Goal: Transaction & Acquisition: Purchase product/service

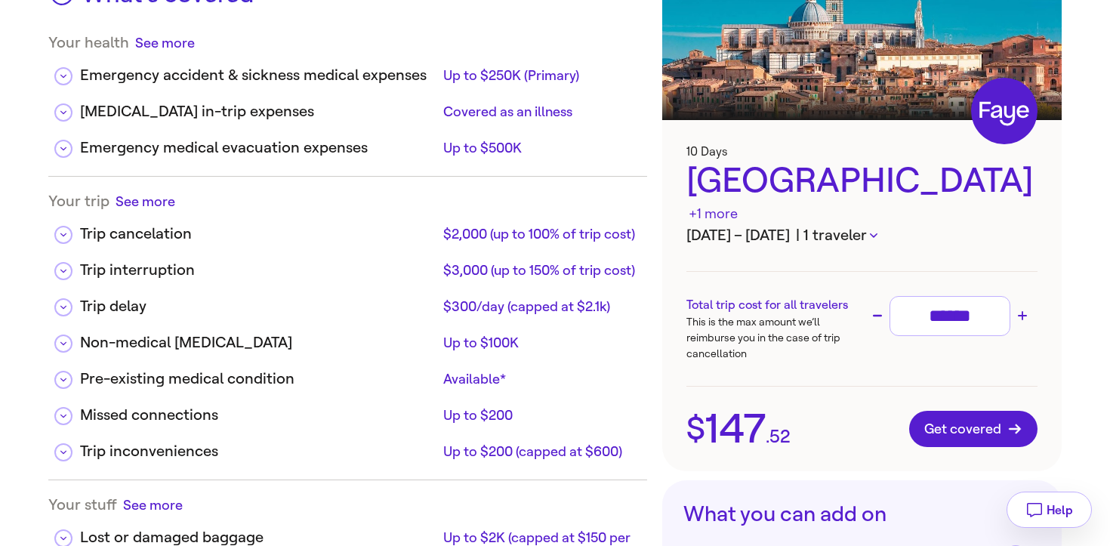
scroll to position [125, 0]
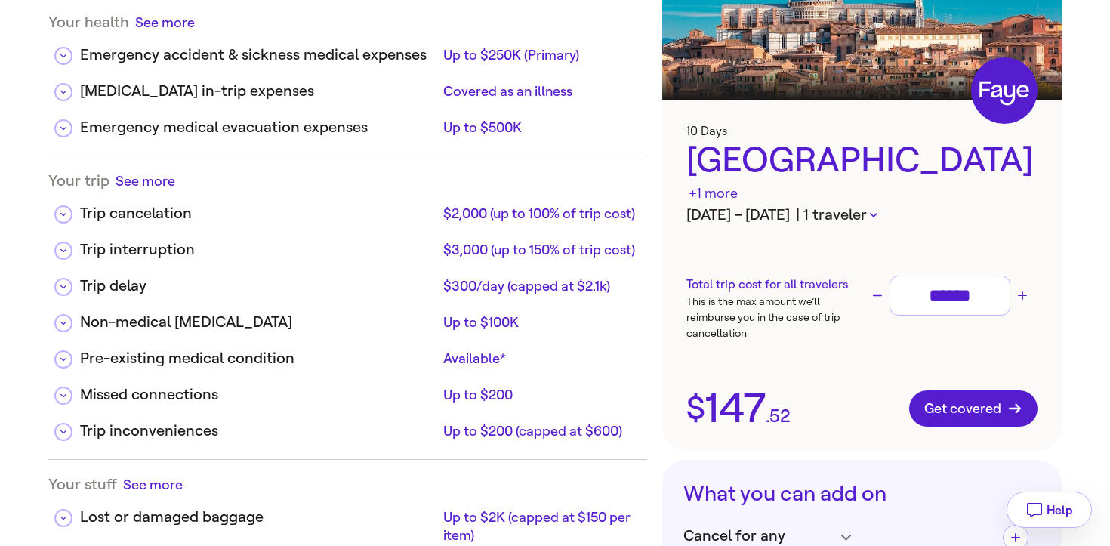
click at [877, 213] on icon "button" at bounding box center [874, 215] width 8 height 5
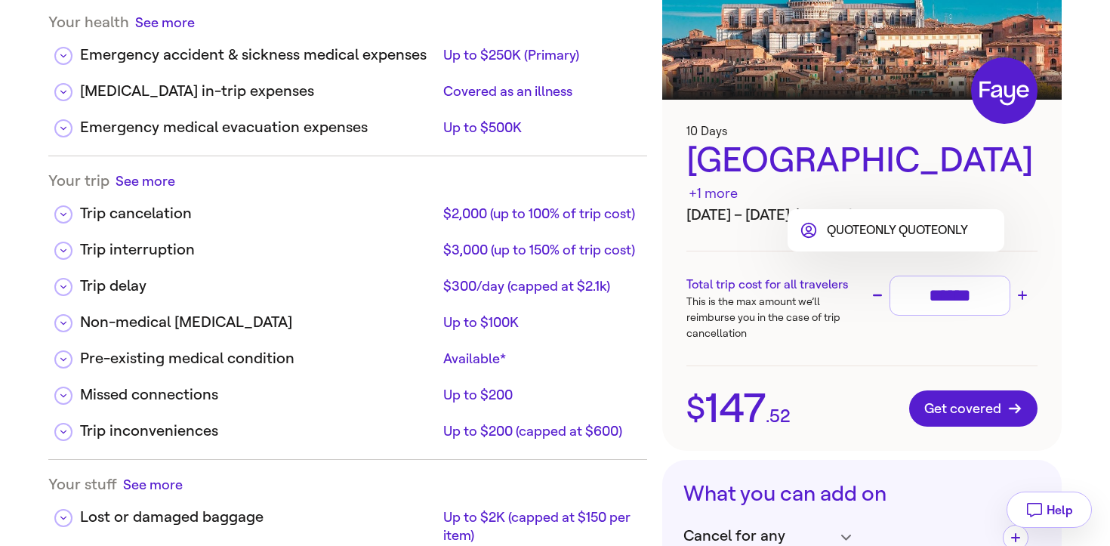
click at [912, 196] on div at bounding box center [555, 273] width 1110 height 546
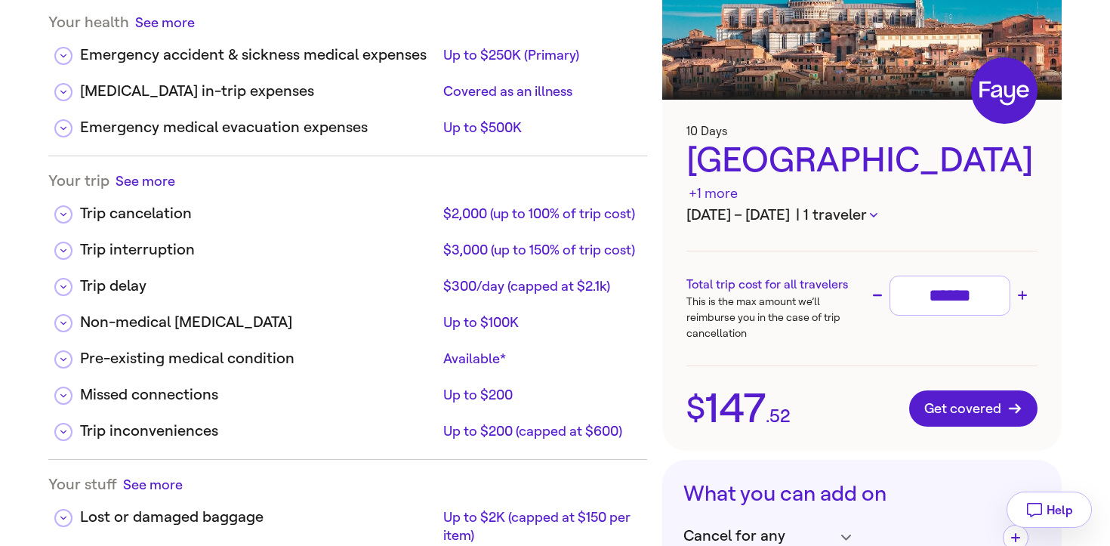
click at [877, 204] on button "| 1 traveler" at bounding box center [837, 215] width 82 height 23
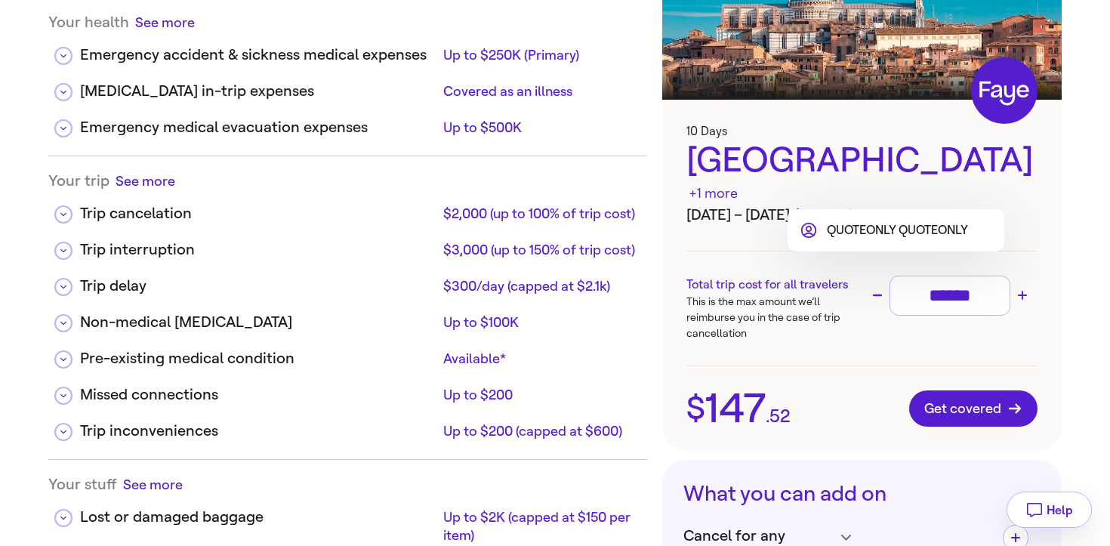
click at [899, 230] on li "QUOTEONLY QUOTEONLY" at bounding box center [883, 230] width 168 height 18
click at [896, 165] on div at bounding box center [555, 273] width 1110 height 546
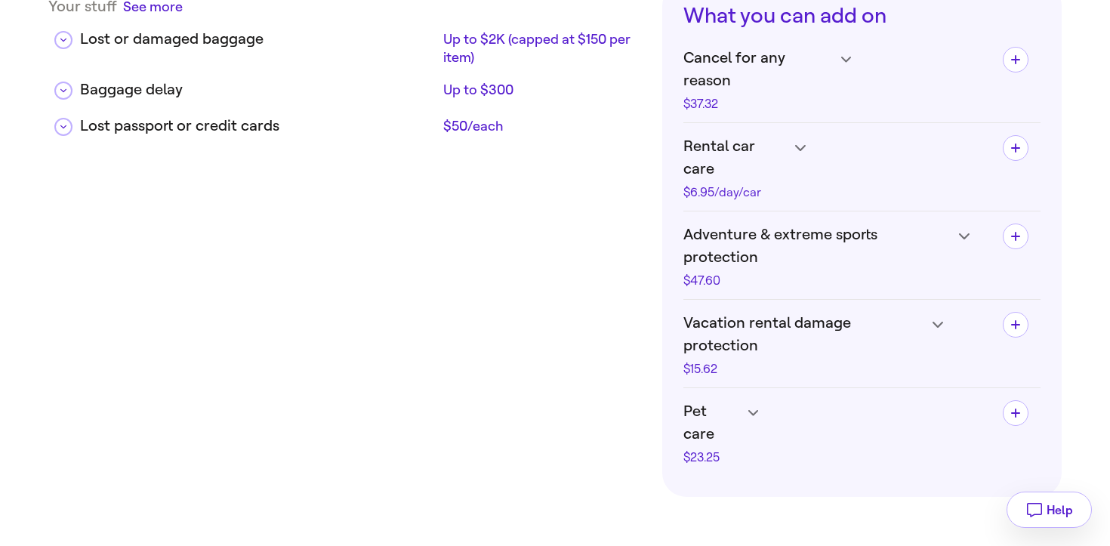
scroll to position [904, 0]
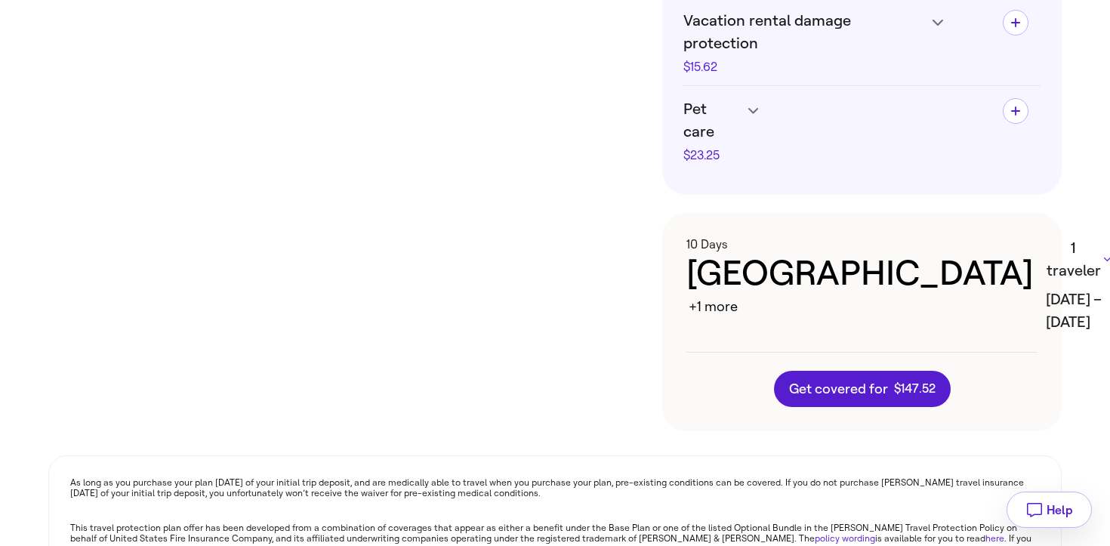
click at [737, 297] on div "+1 more" at bounding box center [712, 307] width 49 height 20
click at [1045, 237] on button "1 traveler" at bounding box center [1077, 259] width 65 height 45
click at [944, 109] on div at bounding box center [555, 273] width 1110 height 546
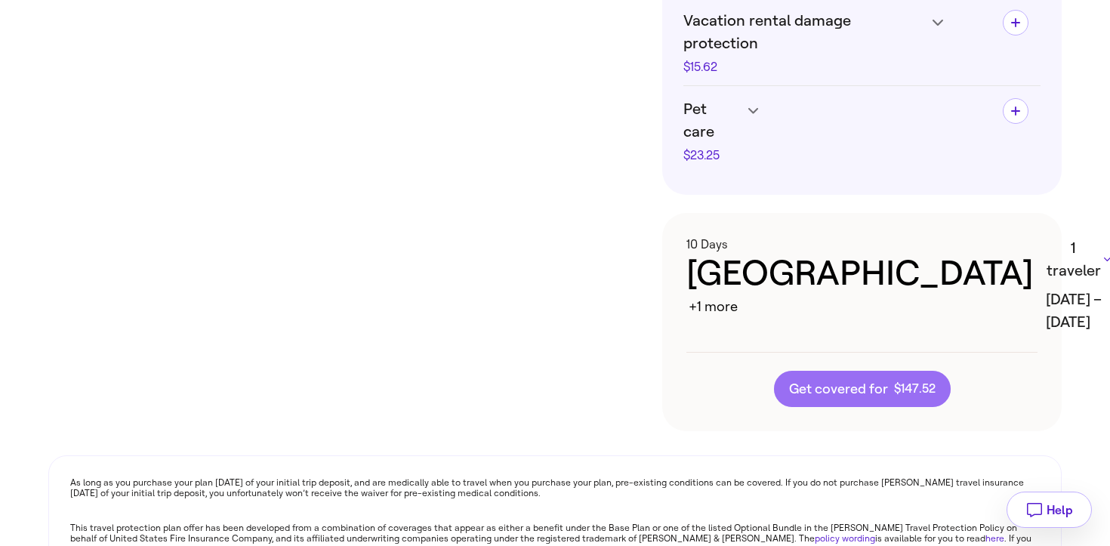
click at [874, 381] on span "Get covered for $ 147 . 52" at bounding box center [862, 388] width 146 height 15
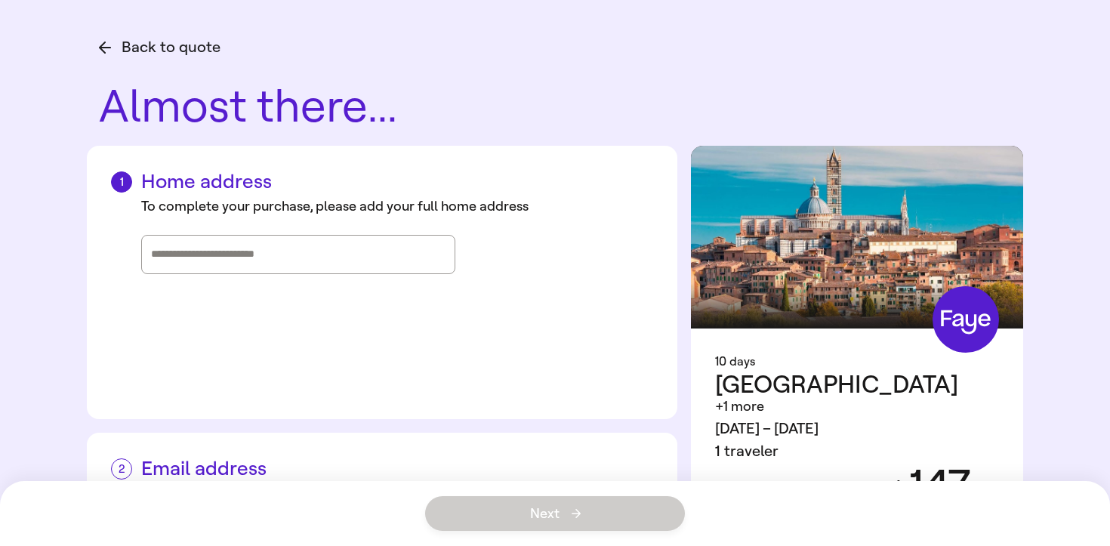
click at [107, 47] on icon "button" at bounding box center [105, 48] width 12 height 12
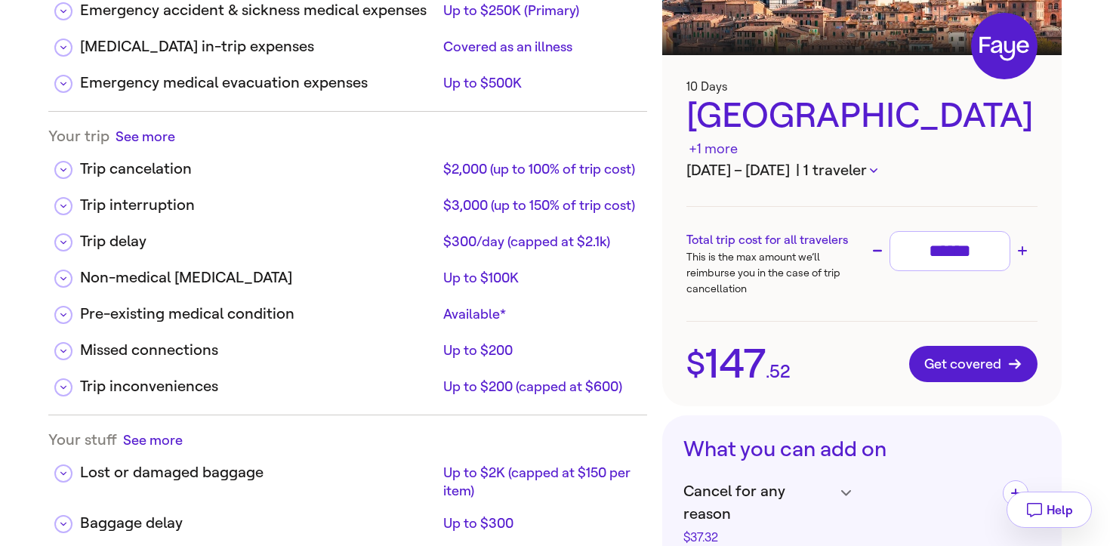
scroll to position [178, 0]
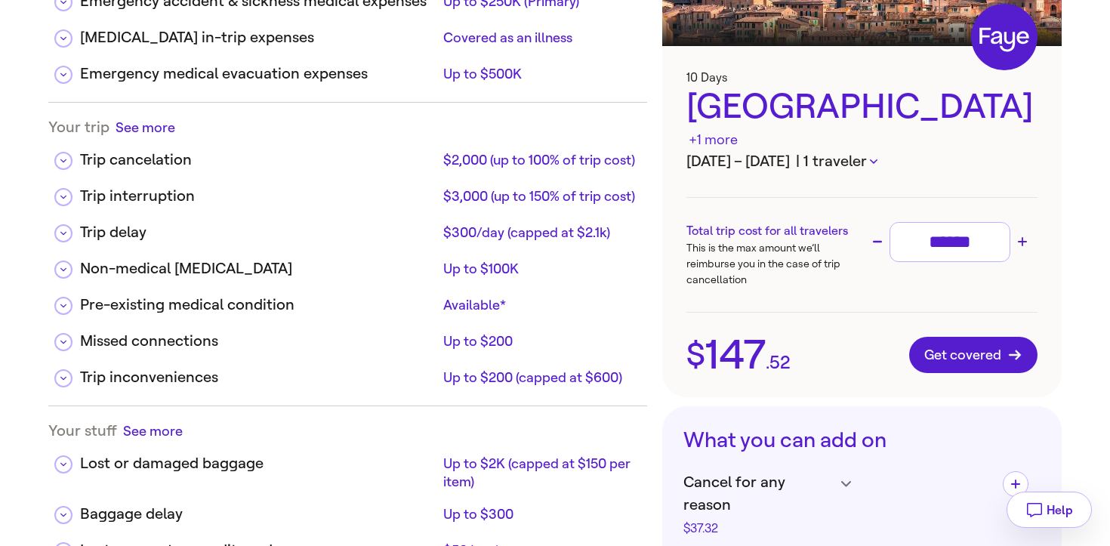
click at [737, 130] on div "+1 more" at bounding box center [712, 140] width 49 height 20
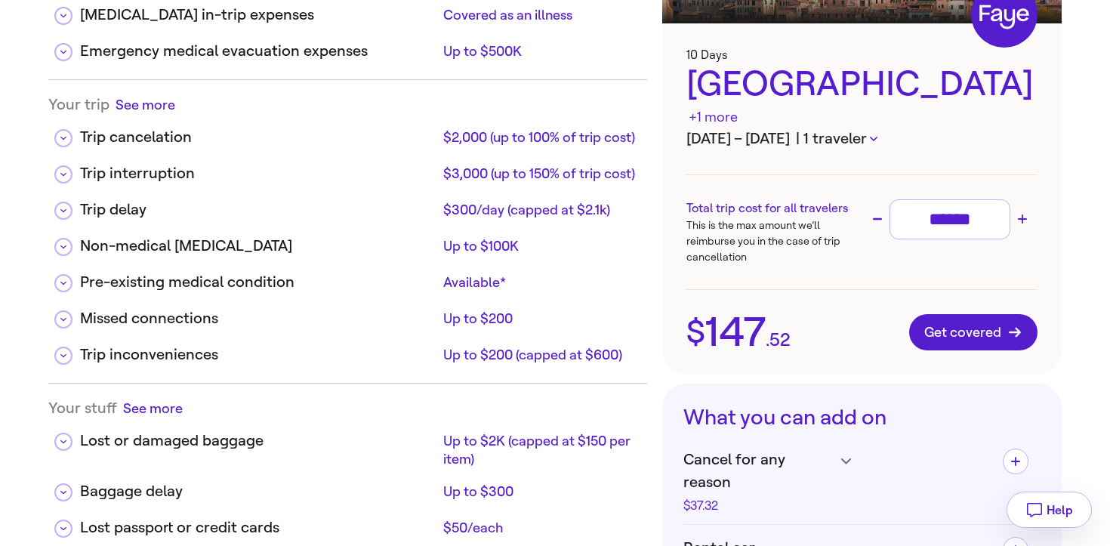
scroll to position [99, 0]
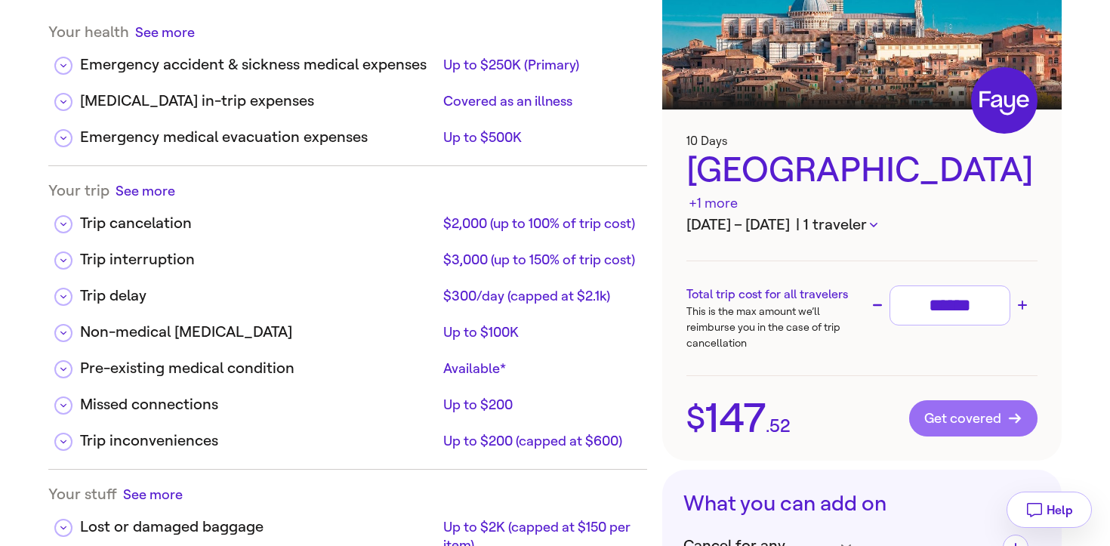
click at [964, 406] on button "Get covered" at bounding box center [973, 418] width 128 height 36
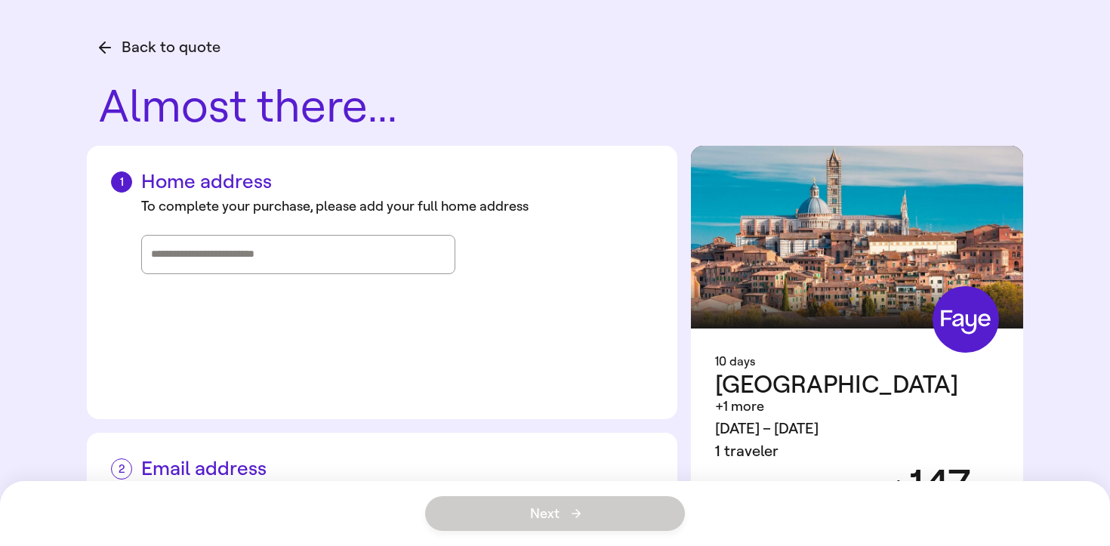
scroll to position [122, 0]
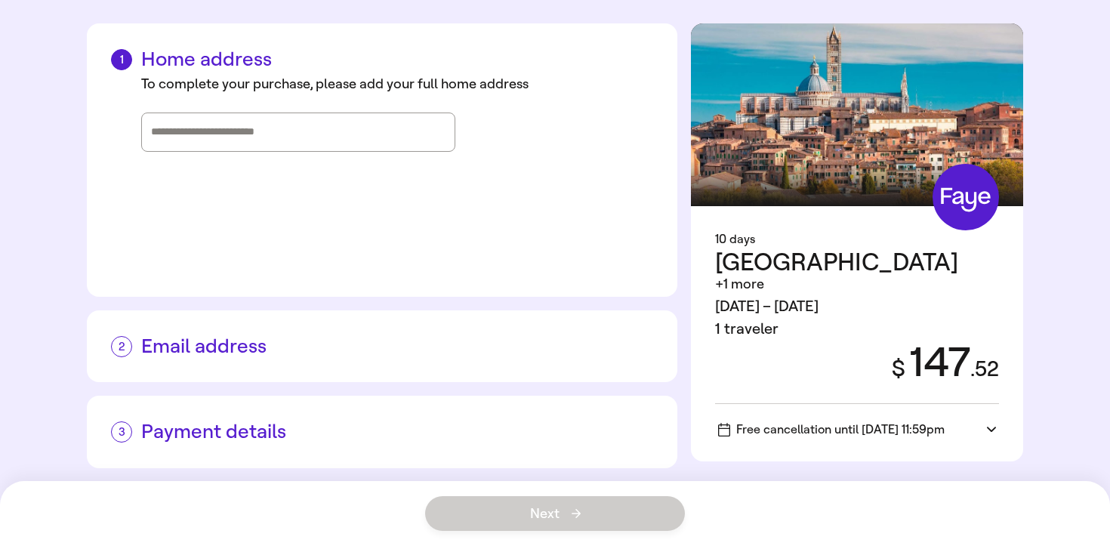
click at [990, 427] on icon at bounding box center [991, 429] width 9 height 5
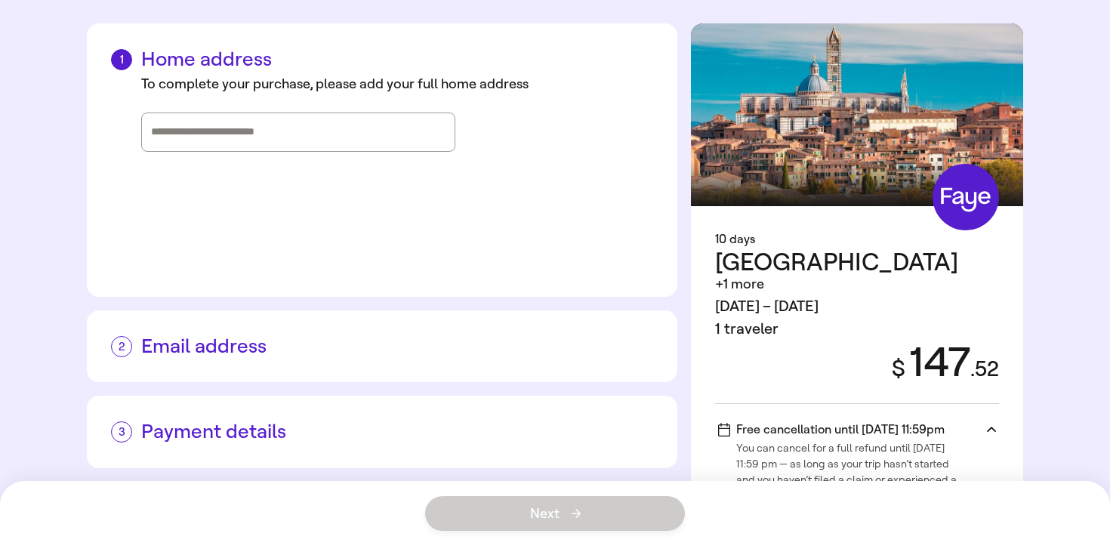
click at [990, 422] on icon at bounding box center [991, 429] width 9 height 14
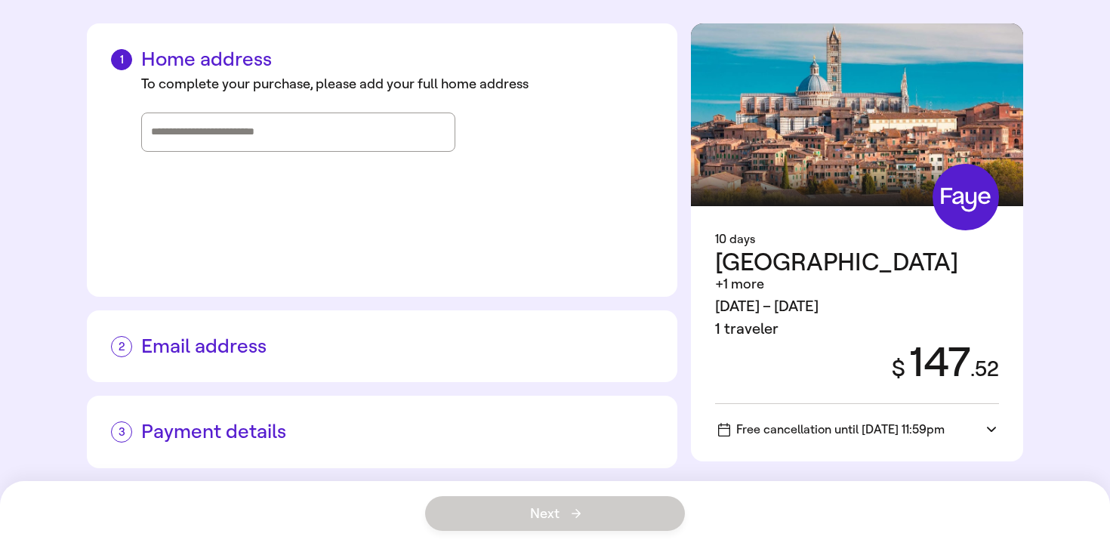
click at [246, 349] on h2 "Email address" at bounding box center [382, 345] width 542 height 23
click at [183, 340] on h2 "Email address" at bounding box center [382, 345] width 542 height 23
click at [257, 129] on input "Street address, city, state" at bounding box center [298, 132] width 294 height 23
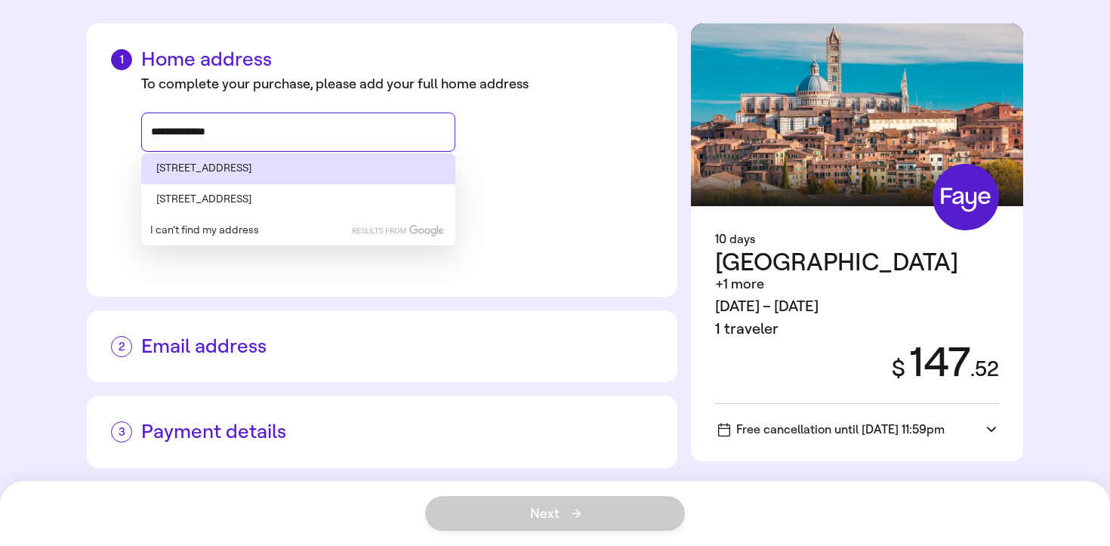
click at [215, 170] on li "[STREET_ADDRESS]" at bounding box center [298, 168] width 314 height 31
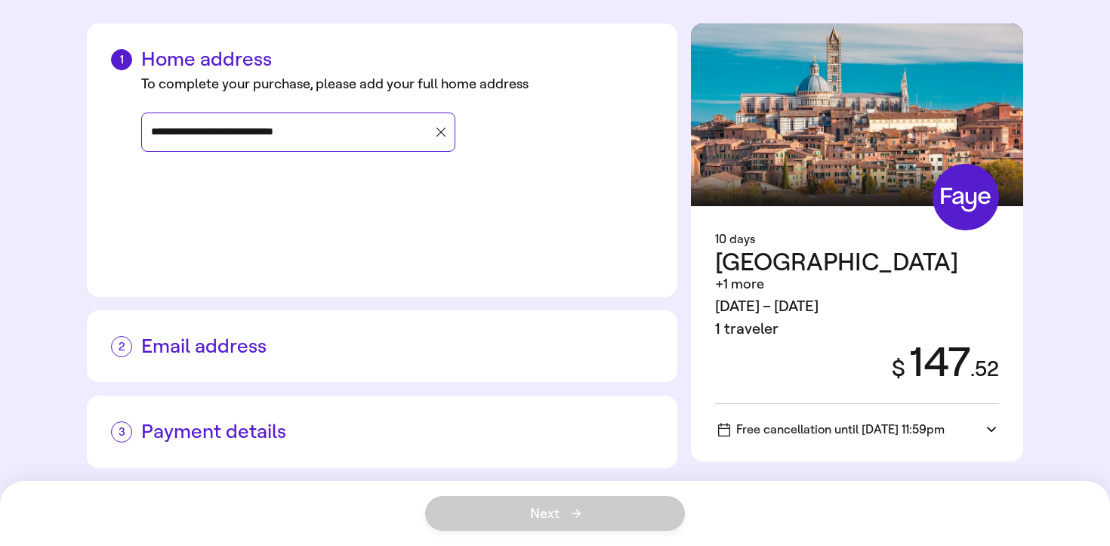
type input "**********"
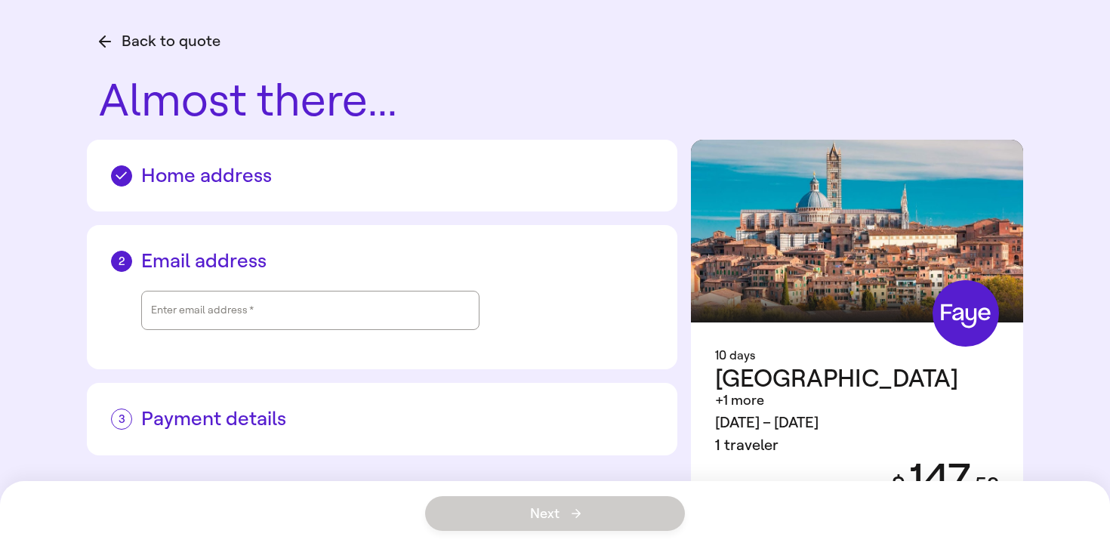
scroll to position [0, 0]
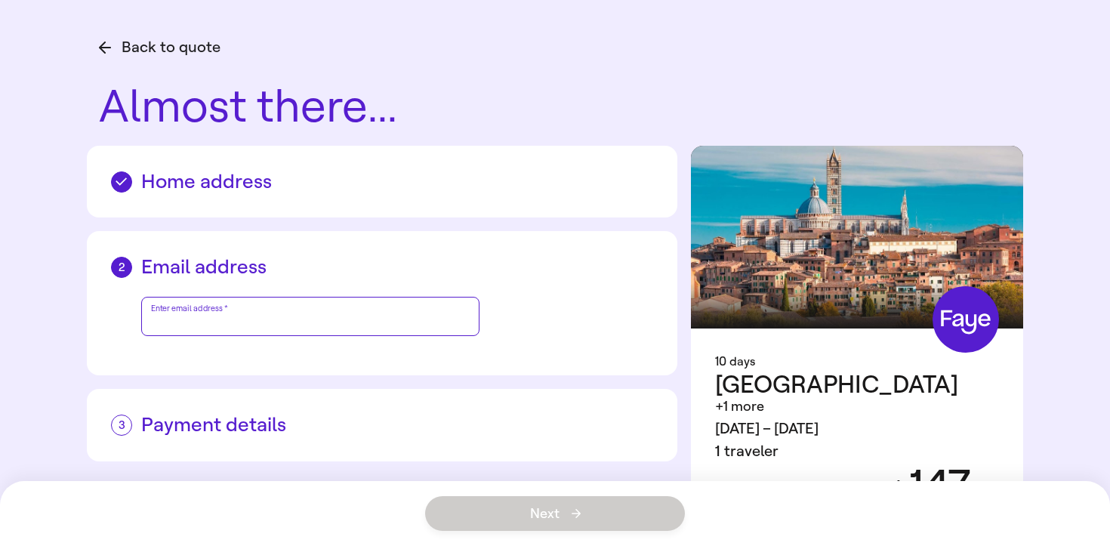
click at [239, 316] on div "Enter email address   *" at bounding box center [310, 316] width 319 height 38
click at [506, 357] on div "Email address Enter email address   *" at bounding box center [382, 303] width 590 height 144
click at [405, 316] on input "Enter email address   *" at bounding box center [310, 316] width 319 height 35
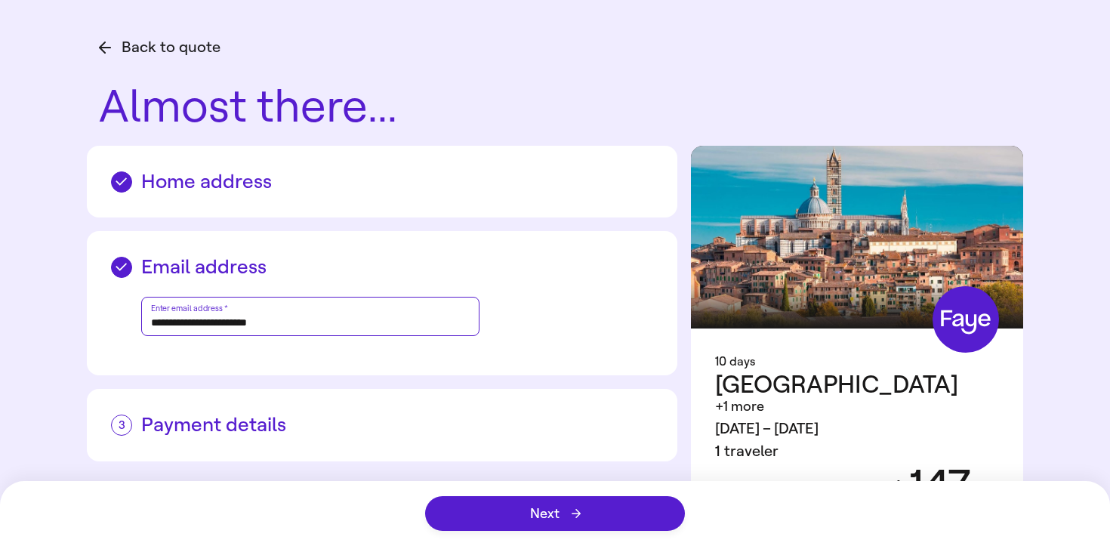
scroll to position [52, 0]
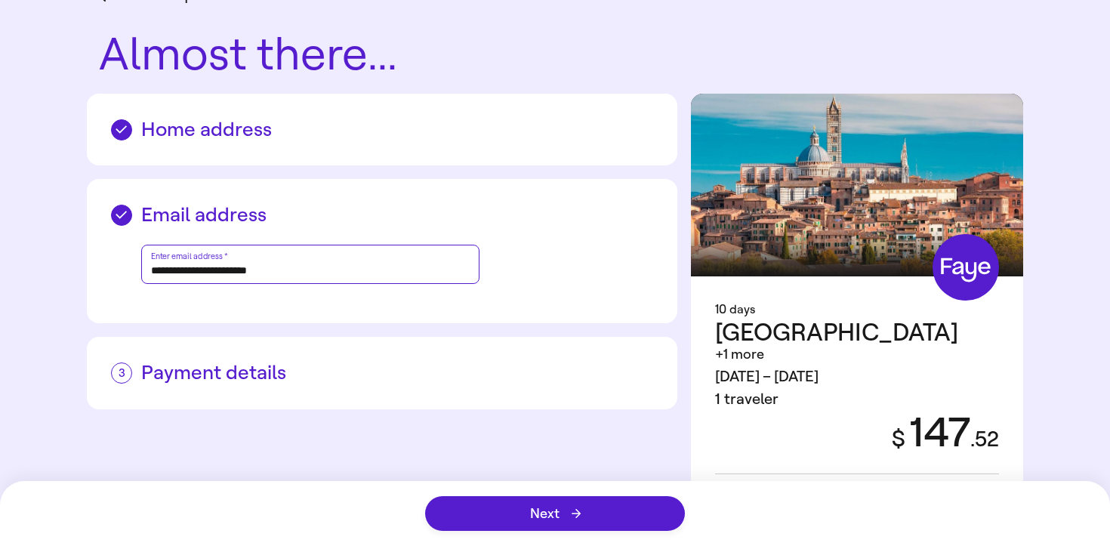
drag, startPoint x: 226, startPoint y: 271, endPoint x: 126, endPoint y: 271, distance: 99.6
click at [126, 271] on div "**********" at bounding box center [382, 262] width 542 height 72
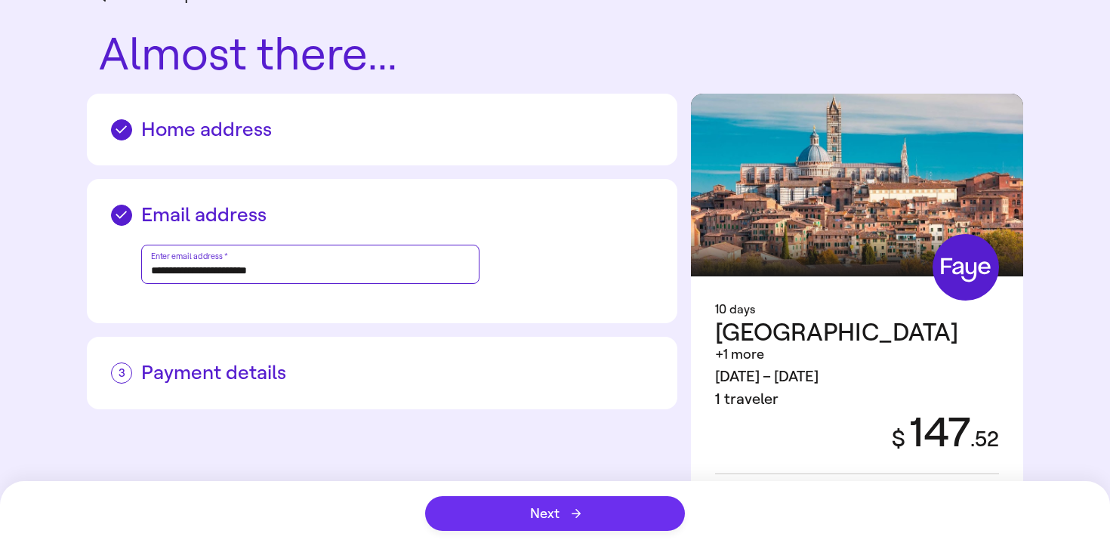
type input "**********"
click at [524, 506] on button "Next" at bounding box center [555, 513] width 260 height 35
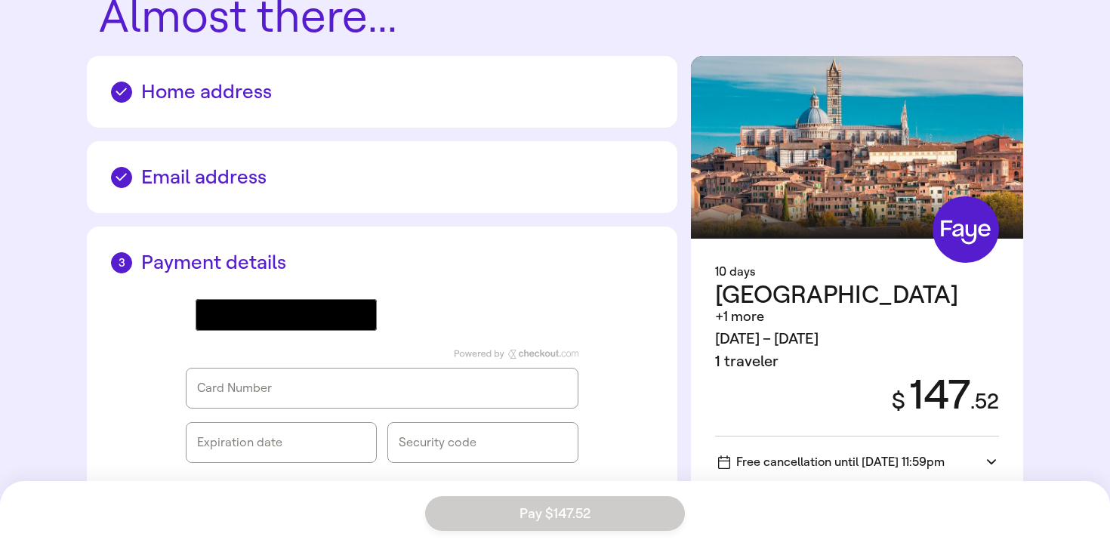
scroll to position [133, 0]
